Goal: Navigation & Orientation: Find specific page/section

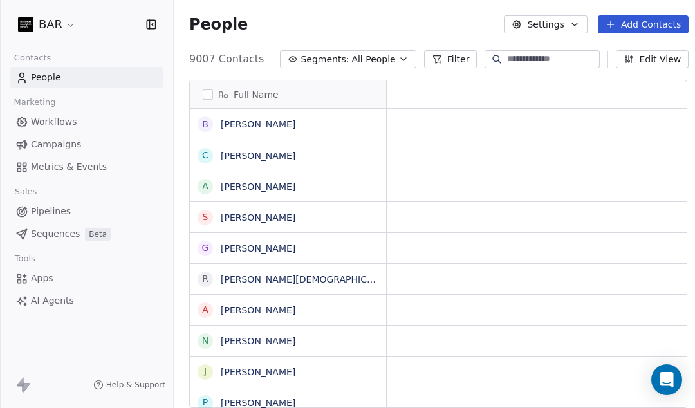
scroll to position [359, 529]
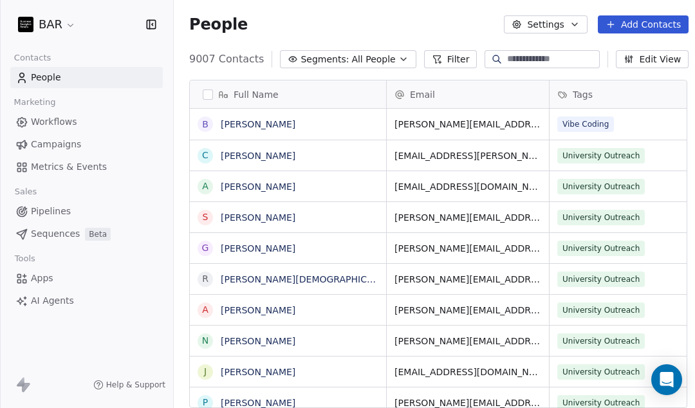
click at [60, 125] on span "Workflows" at bounding box center [54, 122] width 46 height 14
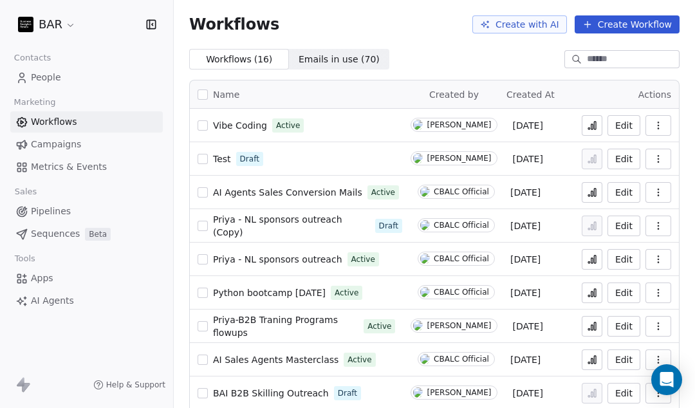
click at [243, 126] on span "Vibe Coding" at bounding box center [240, 125] width 54 height 10
click at [59, 147] on span "Campaigns" at bounding box center [56, 145] width 50 height 14
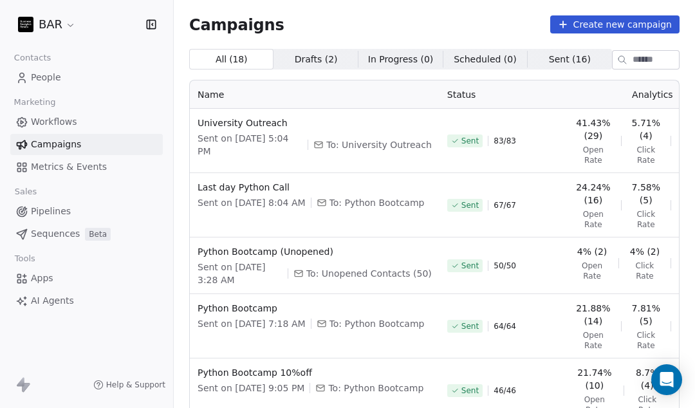
click at [51, 121] on span "Workflows" at bounding box center [54, 122] width 46 height 14
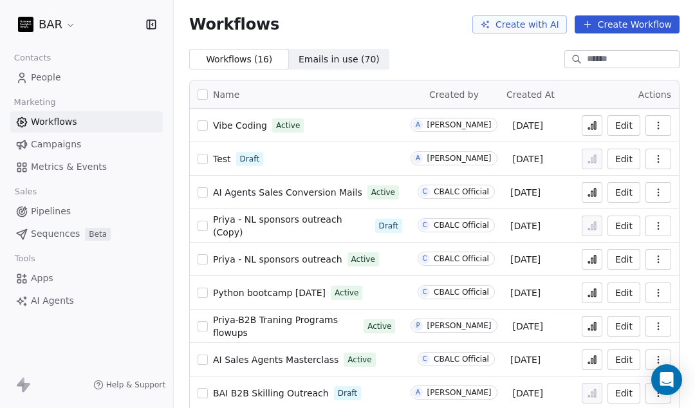
click at [665, 126] on button "button" at bounding box center [658, 125] width 26 height 21
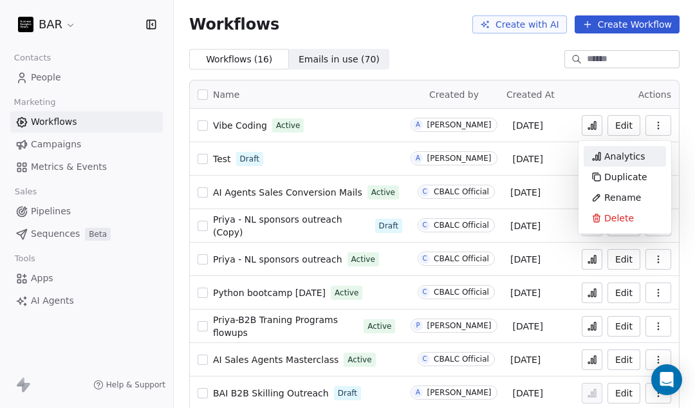
click at [626, 151] on span "Analytics" at bounding box center [624, 156] width 41 height 13
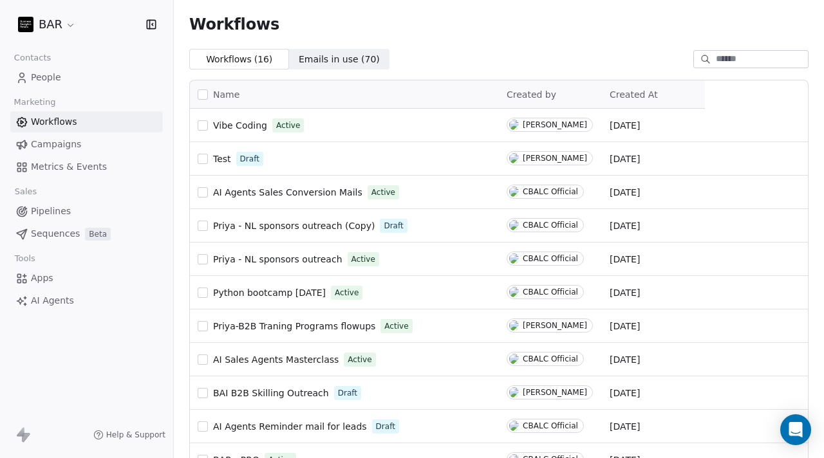
click at [245, 129] on span "Vibe Coding" at bounding box center [240, 125] width 54 height 10
